Goal: Use online tool/utility: Utilize a website feature to perform a specific function

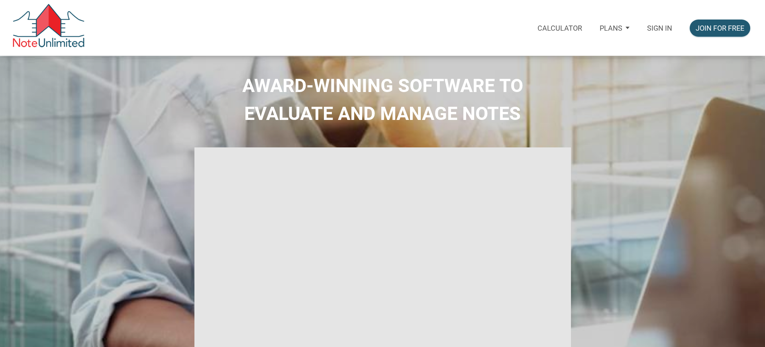
select select
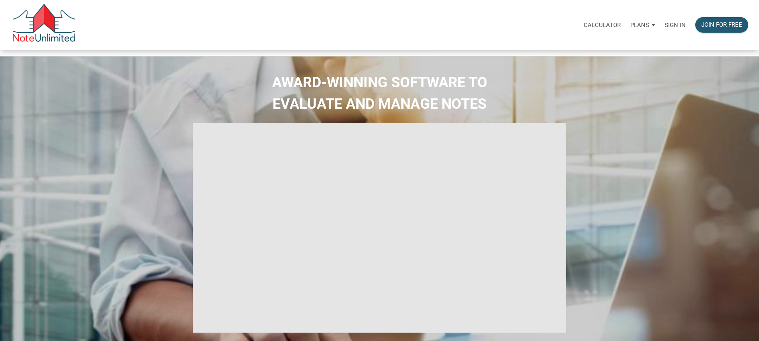
type input "Introduction to new features"
select select
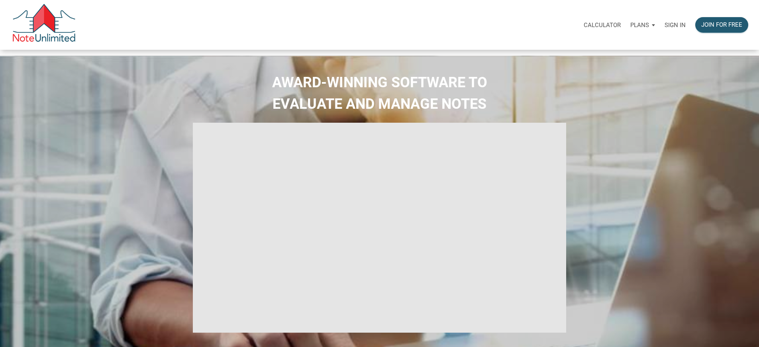
click at [584, 28] on p "Calculator" at bounding box center [602, 25] width 37 height 7
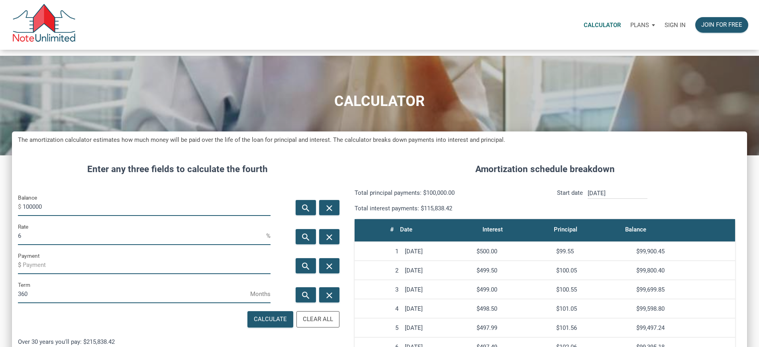
scroll to position [40, 0]
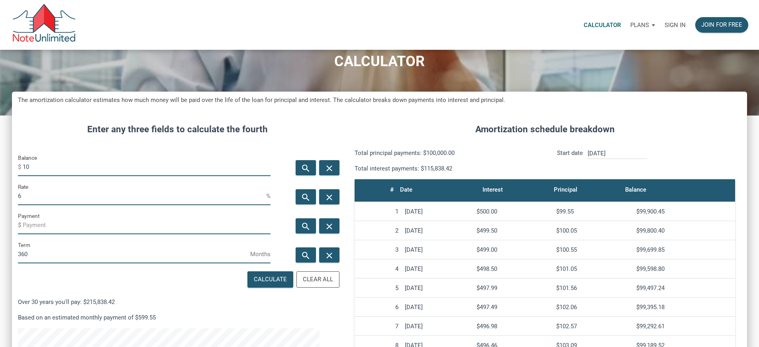
type input "1"
type input "30000"
click at [45, 205] on input "6" at bounding box center [142, 196] width 248 height 18
click at [172, 234] on input "Payment" at bounding box center [147, 225] width 248 height 18
click at [49, 263] on input "360" at bounding box center [134, 255] width 232 height 18
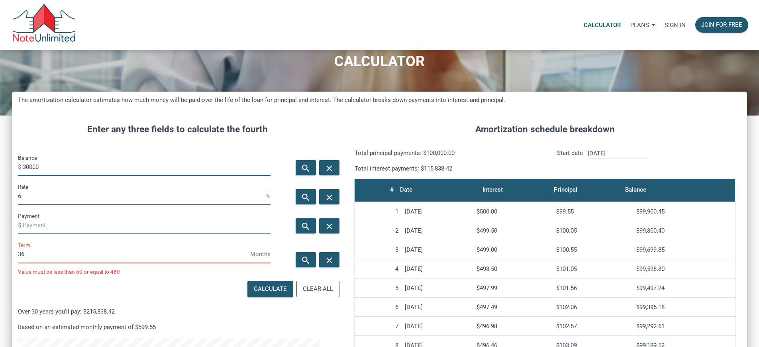
scroll to position [498, 723]
type input "3"
type input "48"
click at [301, 231] on icon "search" at bounding box center [306, 226] width 10 height 10
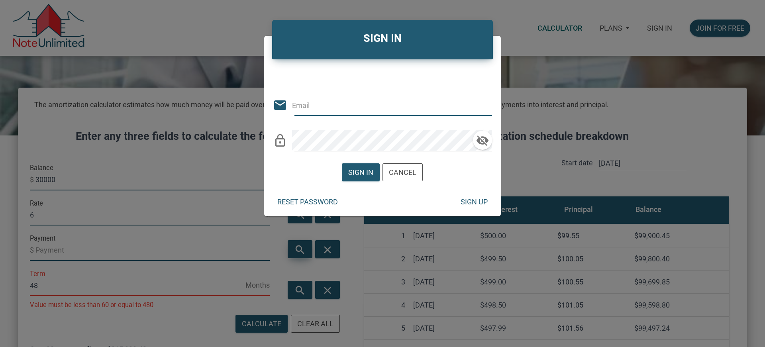
type input "[EMAIL_ADDRESS][DOMAIN_NAME]"
click at [371, 172] on div "Sign in" at bounding box center [360, 172] width 25 height 11
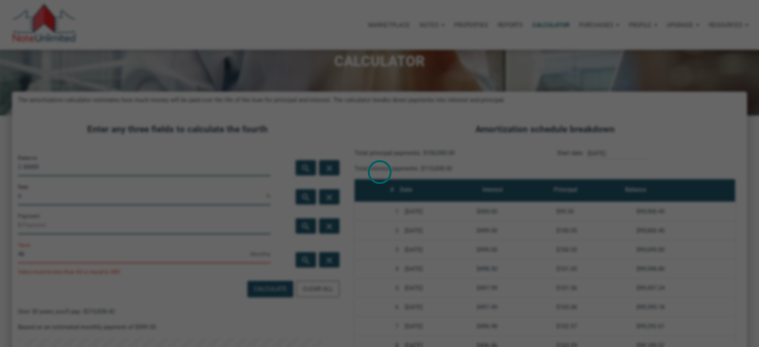
scroll to position [398109, 397883]
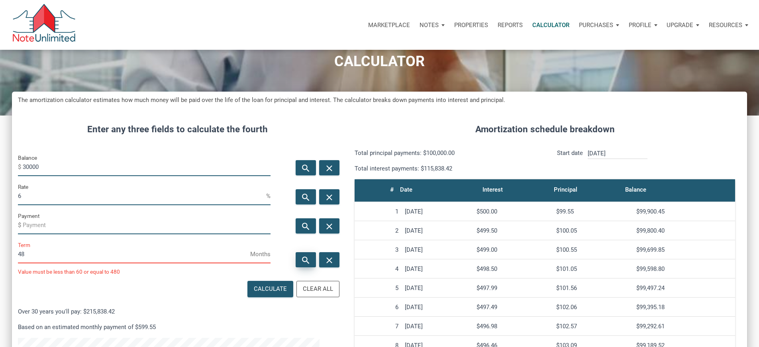
click at [301, 265] on icon "search" at bounding box center [306, 260] width 10 height 10
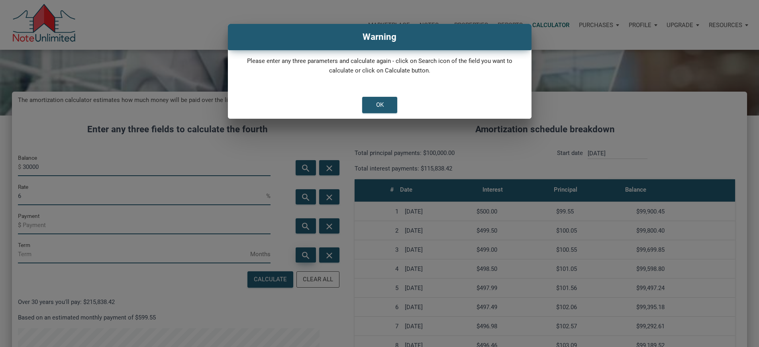
scroll to position [398119, 397883]
click at [378, 110] on div "OK" at bounding box center [380, 104] width 8 height 9
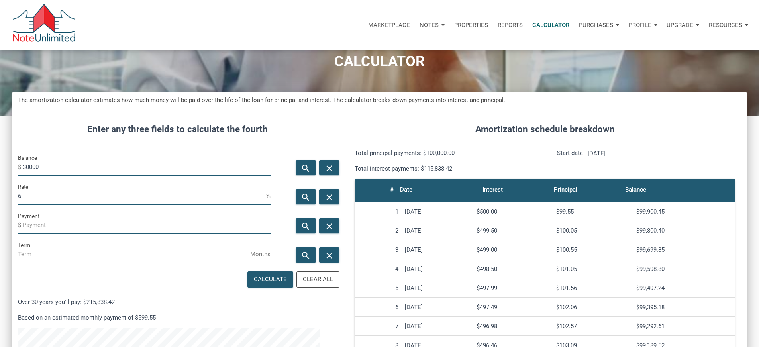
click at [49, 205] on input "6" at bounding box center [142, 196] width 248 height 18
click at [50, 234] on input "Payment" at bounding box center [147, 225] width 248 height 18
type input "-500"
click at [301, 260] on icon "search" at bounding box center [306, 255] width 10 height 10
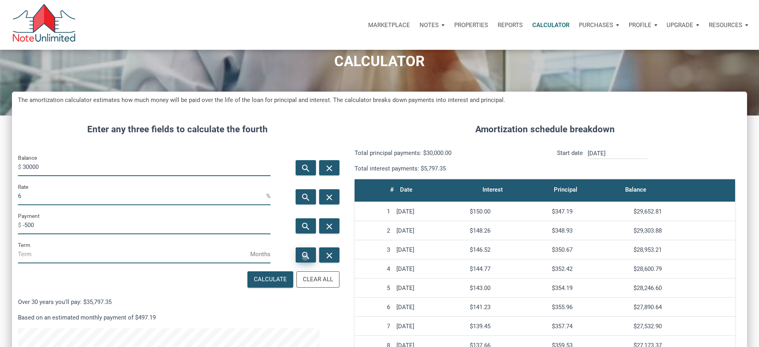
type input "72"
click at [54, 234] on input "-500" at bounding box center [147, 225] width 248 height 18
type input "-"
type input "-700"
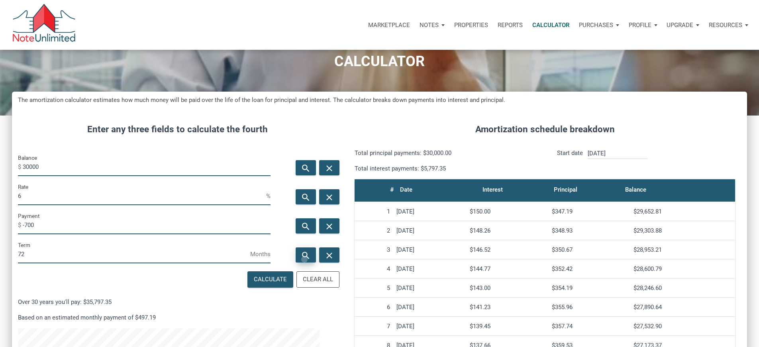
click at [301, 260] on icon "search" at bounding box center [306, 255] width 10 height 10
type input "49"
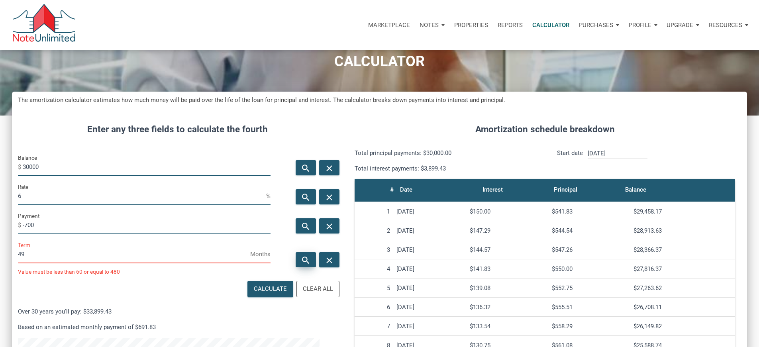
scroll to position [498, 723]
click at [41, 205] on input "6" at bounding box center [142, 196] width 248 height 18
type input "6.6"
click at [301, 265] on icon "search" at bounding box center [306, 260] width 10 height 10
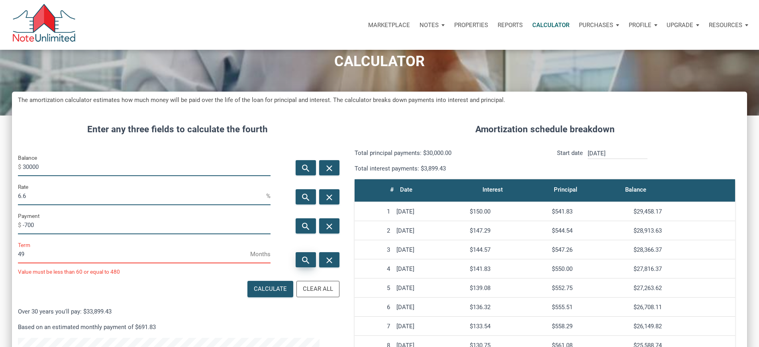
type input "50"
click at [53, 234] on input "-700" at bounding box center [147, 225] width 248 height 18
type input "-"
type input "-840"
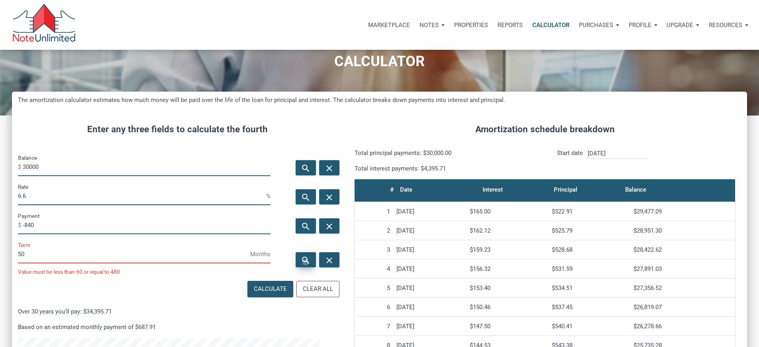
click at [301, 265] on icon "search" at bounding box center [306, 260] width 10 height 10
type input "40"
click at [60, 176] on input "30000" at bounding box center [147, 167] width 248 height 18
type input "3"
type input "50000"
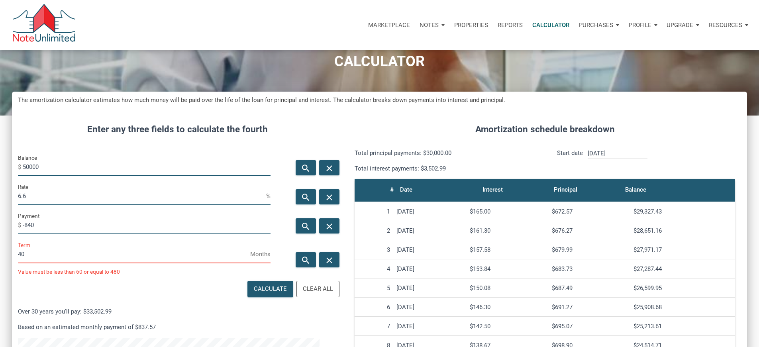
click at [135, 182] on div "Balance $ 50000" at bounding box center [144, 167] width 265 height 29
click at [296, 267] on div "search" at bounding box center [306, 259] width 20 height 15
type input "73"
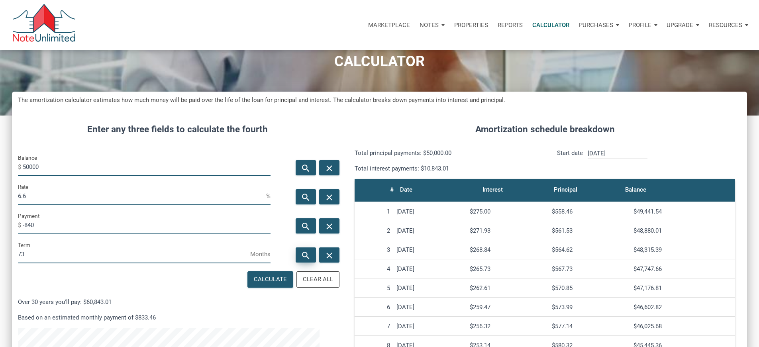
scroll to position [487, 723]
click at [57, 234] on input "-840" at bounding box center [147, 225] width 248 height 18
